Goal: Information Seeking & Learning: Learn about a topic

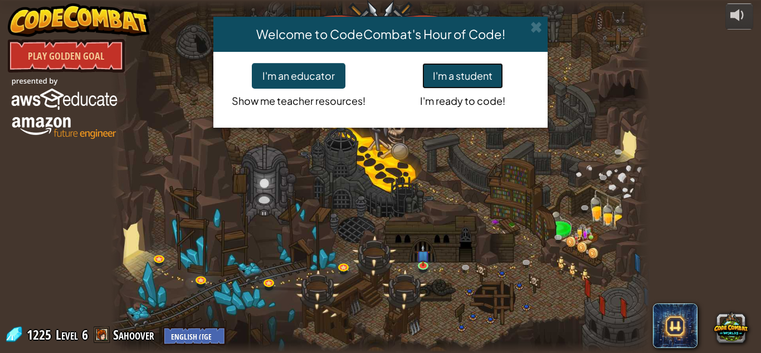
click at [471, 80] on button "I'm a student" at bounding box center [462, 76] width 81 height 26
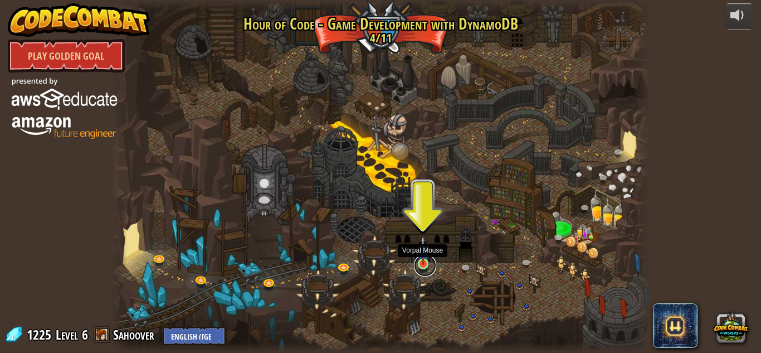
click at [418, 266] on link at bounding box center [425, 265] width 22 height 22
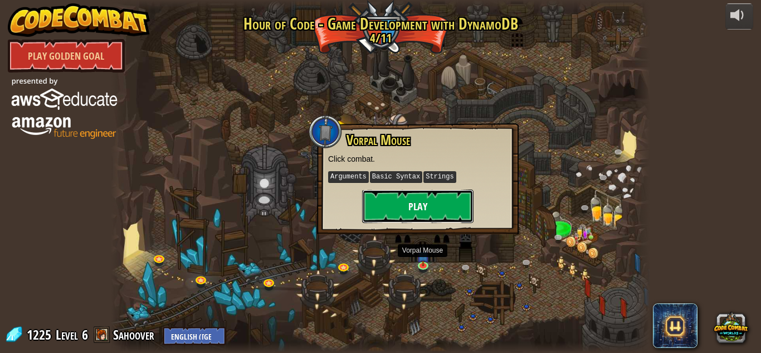
click at [442, 202] on button "Play" at bounding box center [417, 205] width 111 height 33
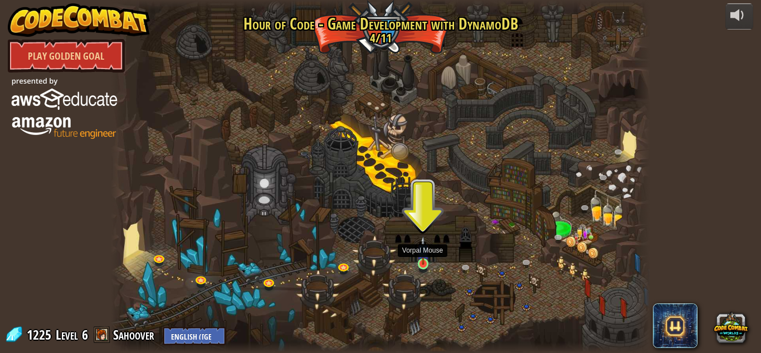
click at [419, 261] on img at bounding box center [423, 250] width 13 height 29
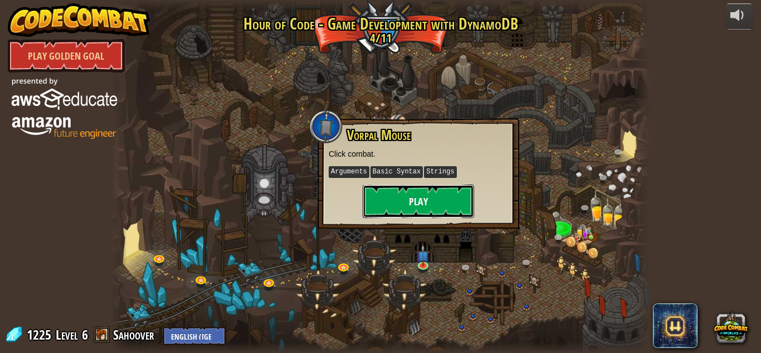
click at [427, 204] on button "Play" at bounding box center [418, 200] width 111 height 33
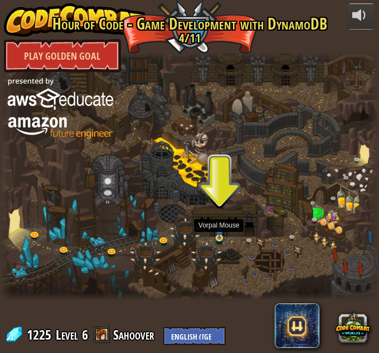
click at [221, 237] on img at bounding box center [219, 230] width 7 height 17
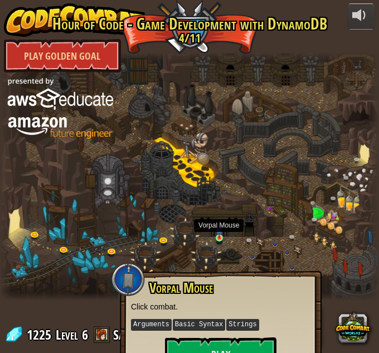
scroll to position [28, 0]
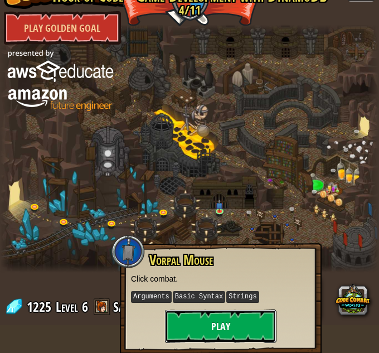
click at [228, 319] on button "Play" at bounding box center [220, 325] width 111 height 33
